Goal: Task Accomplishment & Management: Use online tool/utility

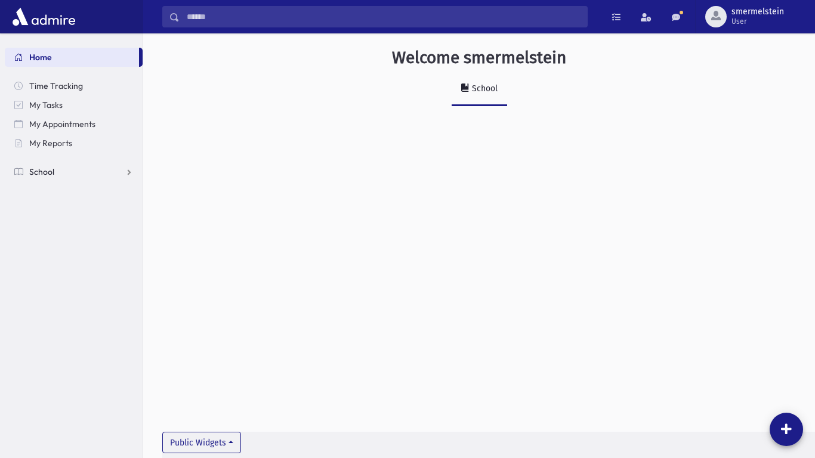
click at [129, 175] on link "School" at bounding box center [74, 171] width 138 height 19
click at [73, 211] on span "Attendance" at bounding box center [58, 210] width 44 height 11
click at [57, 231] on span "Entry" at bounding box center [55, 229] width 20 height 11
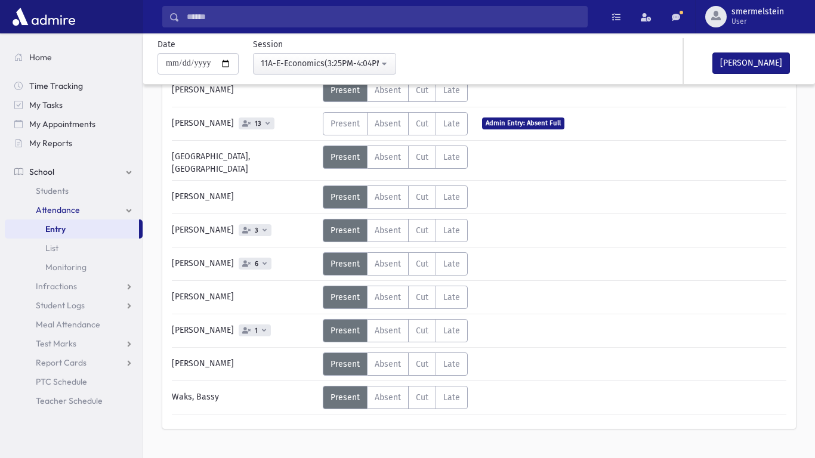
scroll to position [424, 0]
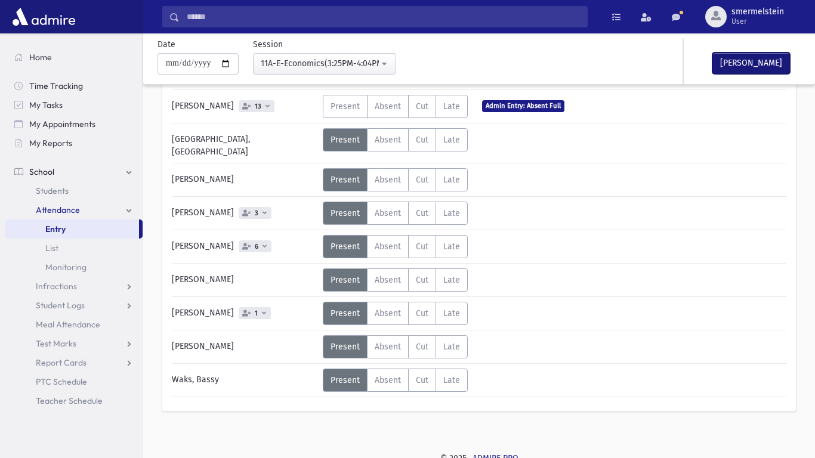
click at [759, 61] on button "[PERSON_NAME]" at bounding box center [752, 63] width 78 height 21
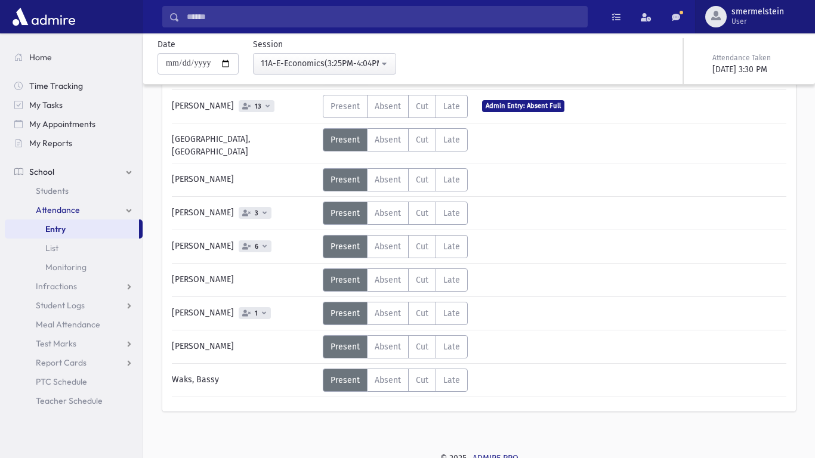
click at [777, 17] on span "User" at bounding box center [758, 22] width 53 height 10
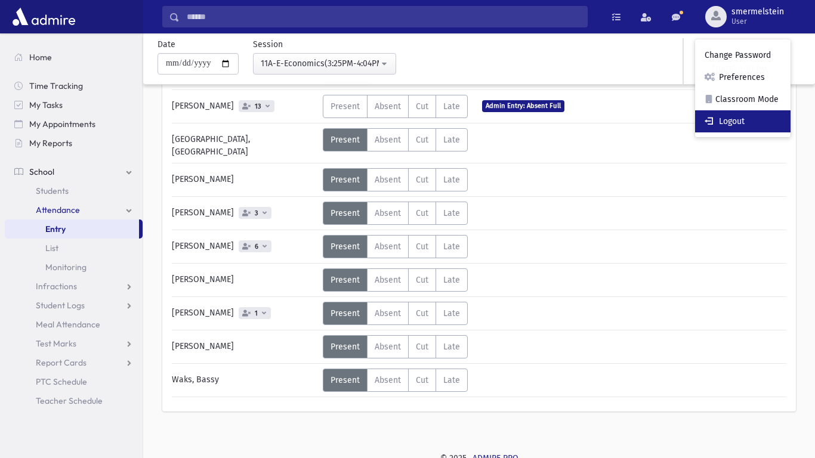
click at [762, 119] on link "Logout" at bounding box center [742, 121] width 95 height 22
